Goal: Transaction & Acquisition: Obtain resource

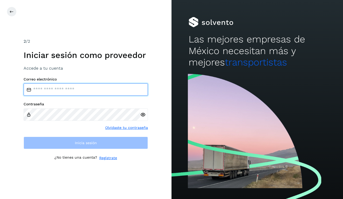
type input "**********"
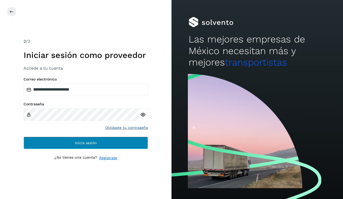
click at [94, 143] on span "Inicia sesión" at bounding box center [86, 143] width 22 height 4
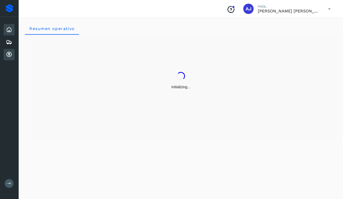
click at [8, 56] on icon at bounding box center [9, 55] width 6 height 6
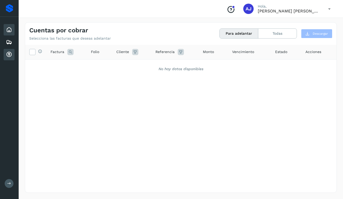
click at [10, 30] on icon at bounding box center [9, 30] width 6 height 6
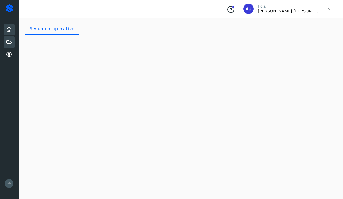
click at [9, 40] on icon at bounding box center [9, 42] width 6 height 6
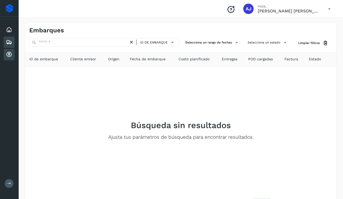
click at [8, 56] on icon at bounding box center [9, 55] width 6 height 6
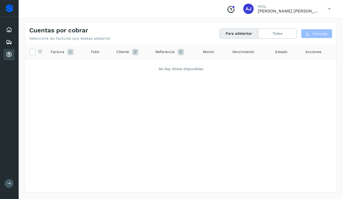
click at [94, 116] on div "Selecciona todas las facturas disponibles para adelanto Factura Folio Cliente R…" at bounding box center [181, 108] width 312 height 127
click at [266, 34] on button "Todas" at bounding box center [277, 34] width 38 height 10
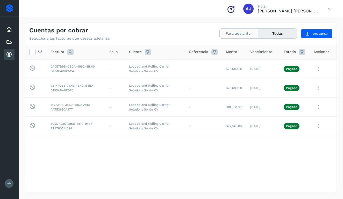
click at [240, 32] on button "Para adelantar" at bounding box center [239, 34] width 39 height 10
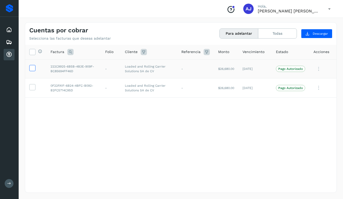
click at [33, 69] on icon at bounding box center [32, 67] width 5 height 5
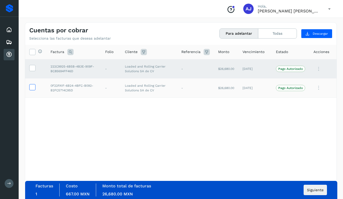
click at [30, 88] on icon at bounding box center [32, 86] width 5 height 5
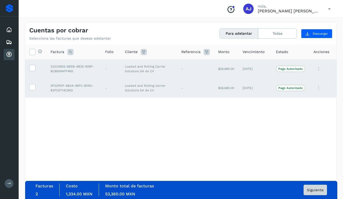
click at [312, 187] on button "Siguiente" at bounding box center [315, 190] width 23 height 10
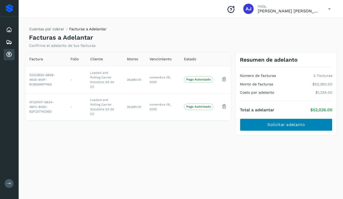
click at [286, 121] on button "Solicitar adelanto" at bounding box center [286, 125] width 93 height 12
